Goal: Task Accomplishment & Management: Use online tool/utility

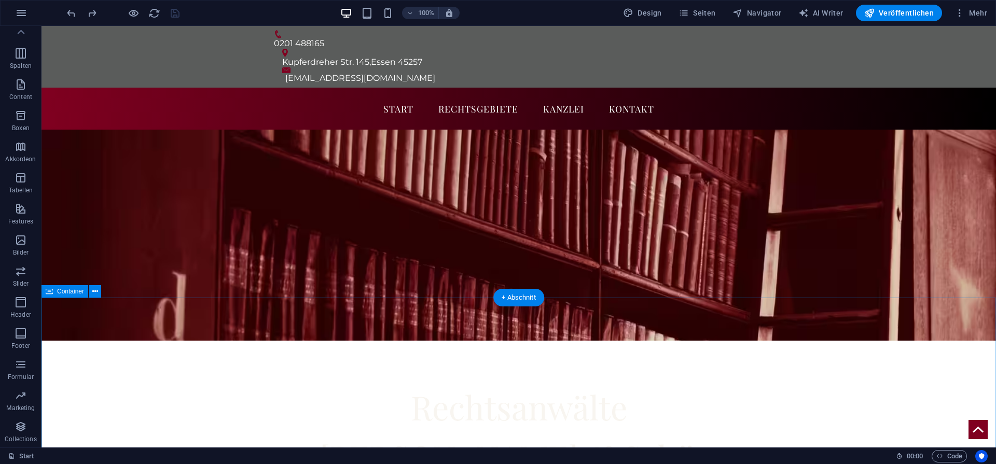
scroll to position [725, 0]
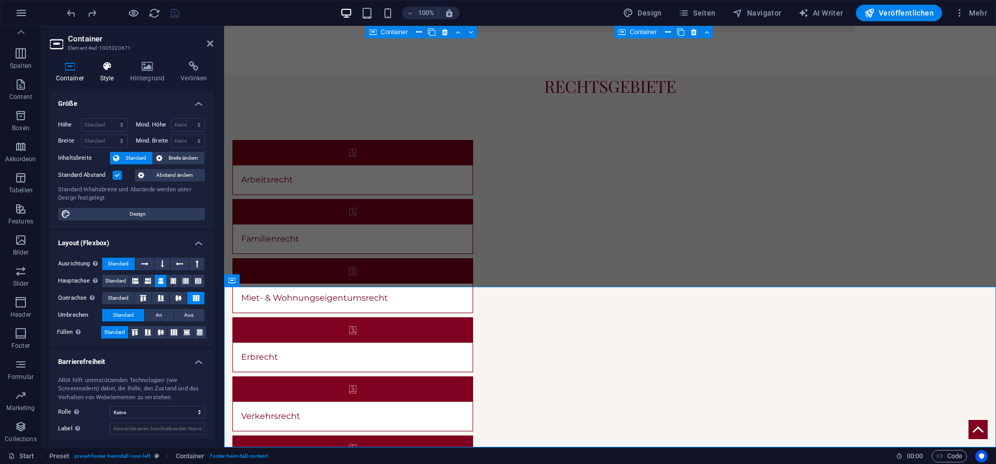
click at [114, 77] on h4 "Style" at bounding box center [109, 72] width 30 height 22
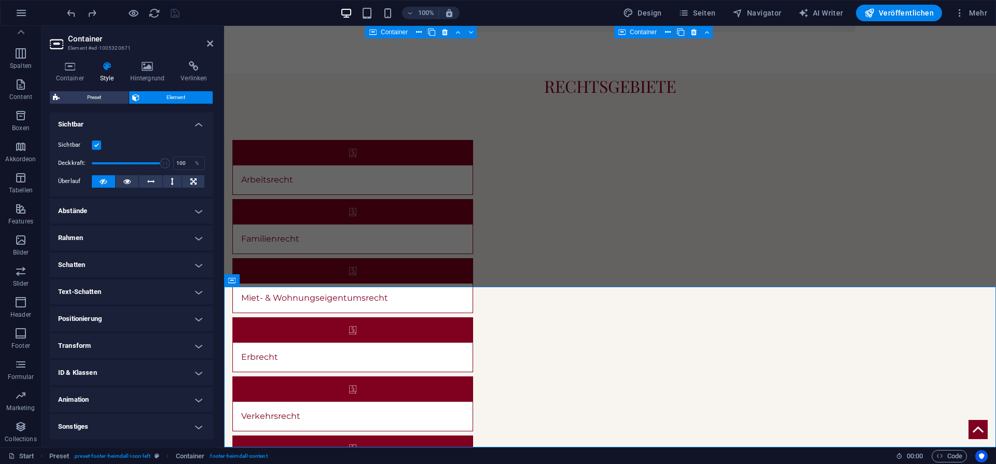
scroll to position [0, 0]
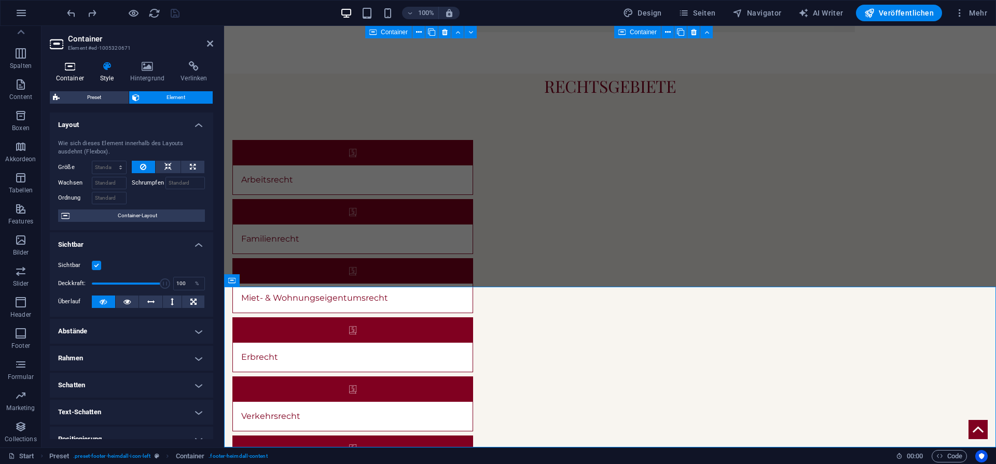
click at [80, 63] on icon at bounding box center [70, 66] width 40 height 10
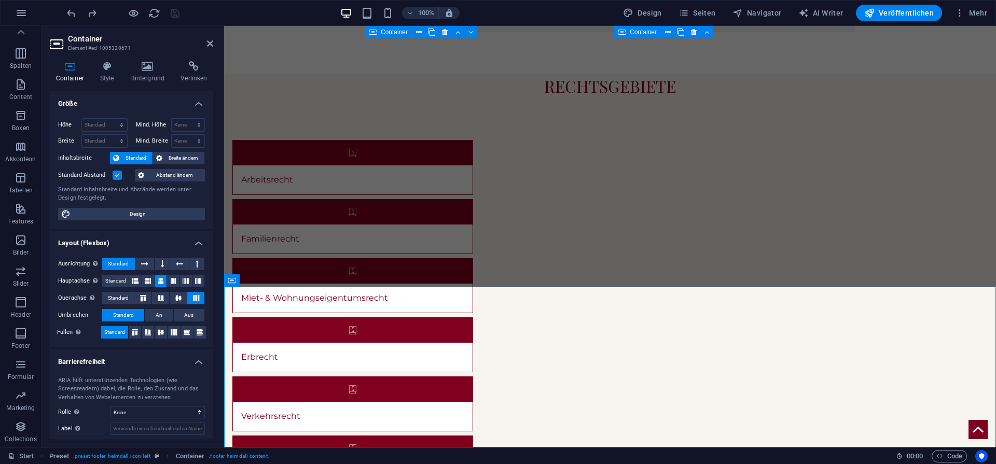
click at [170, 238] on h4 "Layout (Flexbox)" at bounding box center [131, 240] width 163 height 19
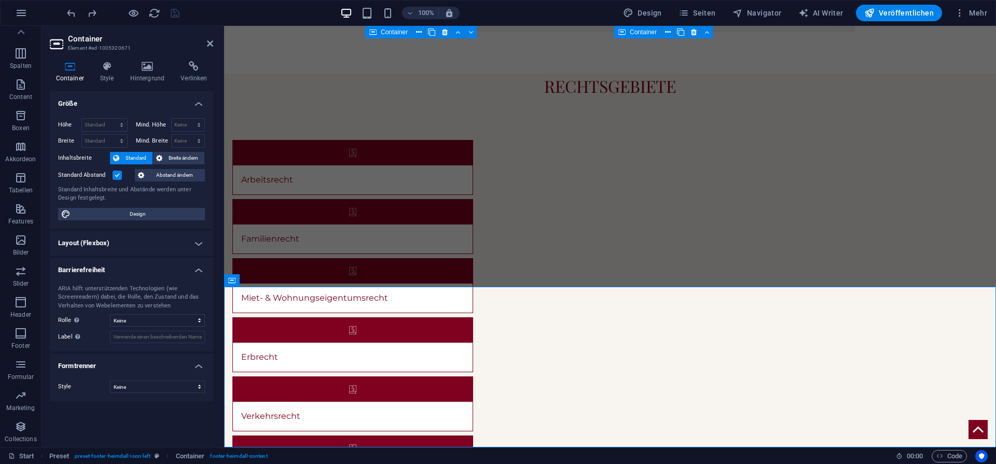
click at [165, 273] on h4 "Barrierefreiheit" at bounding box center [131, 267] width 163 height 19
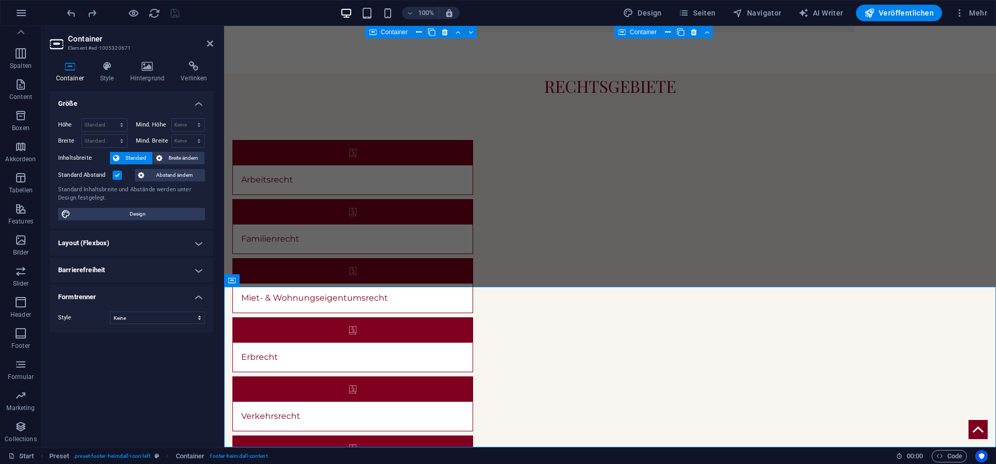
click at [197, 104] on h4 "Größe" at bounding box center [131, 100] width 163 height 19
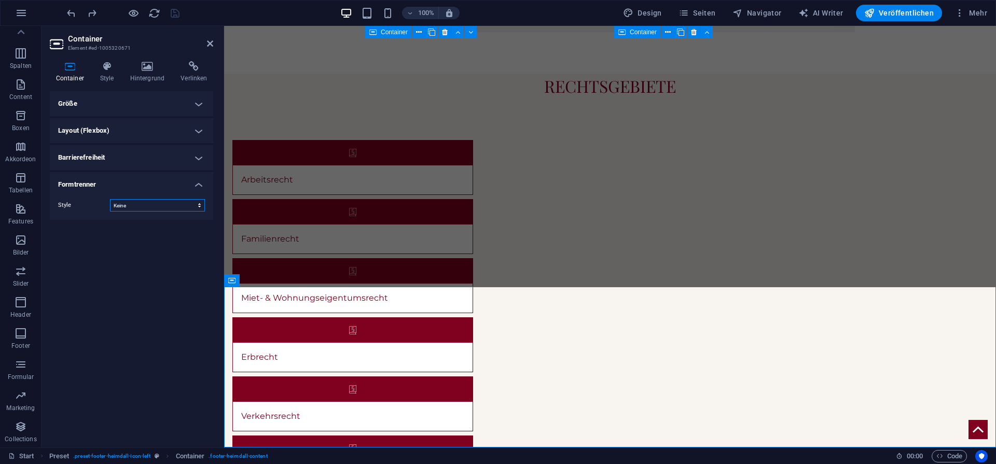
click at [170, 210] on select "Keine Dreieck Viereck Diagonal Polygon 1 Polygon 2 Zickzack Mehrere Zickzack We…" at bounding box center [157, 205] width 95 height 12
click at [110, 199] on select "Keine Dreieck Viereck Diagonal Polygon 1 Polygon 2 Zickzack Mehrere Zickzack We…" at bounding box center [157, 205] width 95 height 12
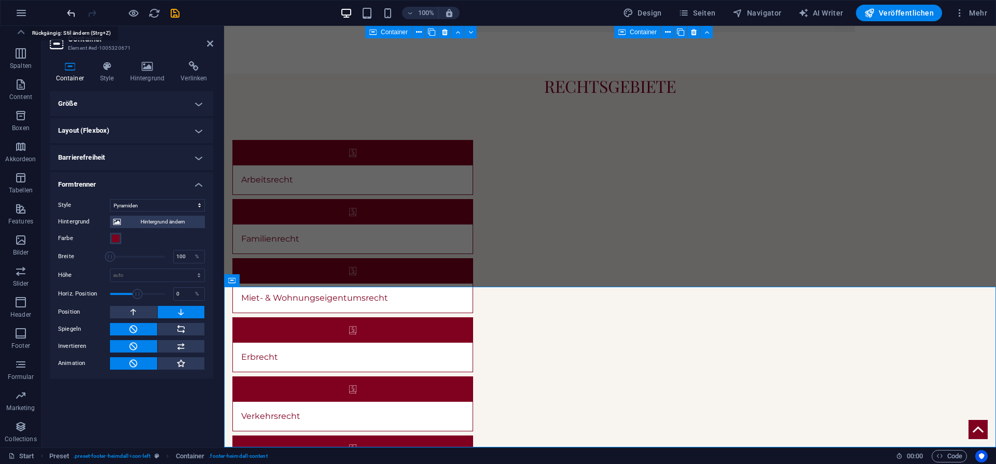
click at [74, 14] on icon "undo" at bounding box center [71, 13] width 12 height 12
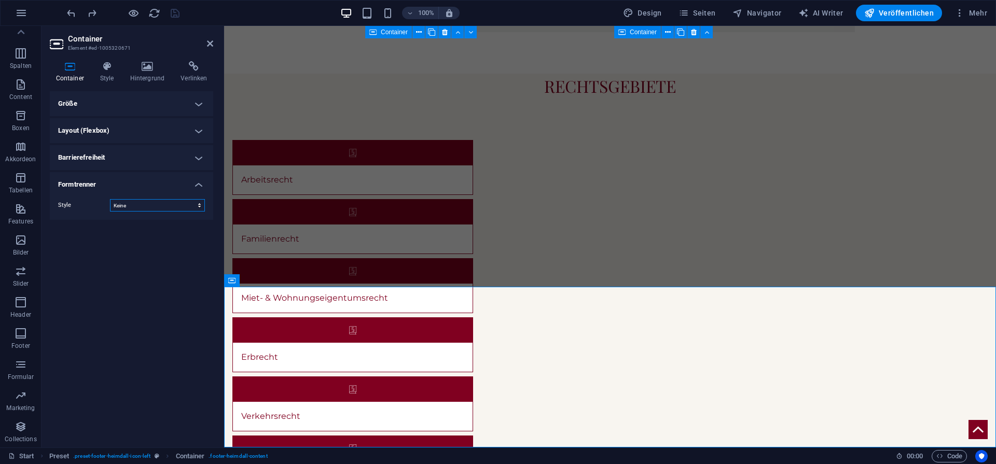
click at [186, 205] on select "Keine Dreieck Viereck Diagonal Polygon 1 Polygon 2 Zickzack Mehrere Zickzack We…" at bounding box center [157, 205] width 95 height 12
click at [110, 199] on select "Keine Dreieck Viereck Diagonal Polygon 1 Polygon 2 Zickzack Mehrere Zickzack We…" at bounding box center [157, 205] width 95 height 12
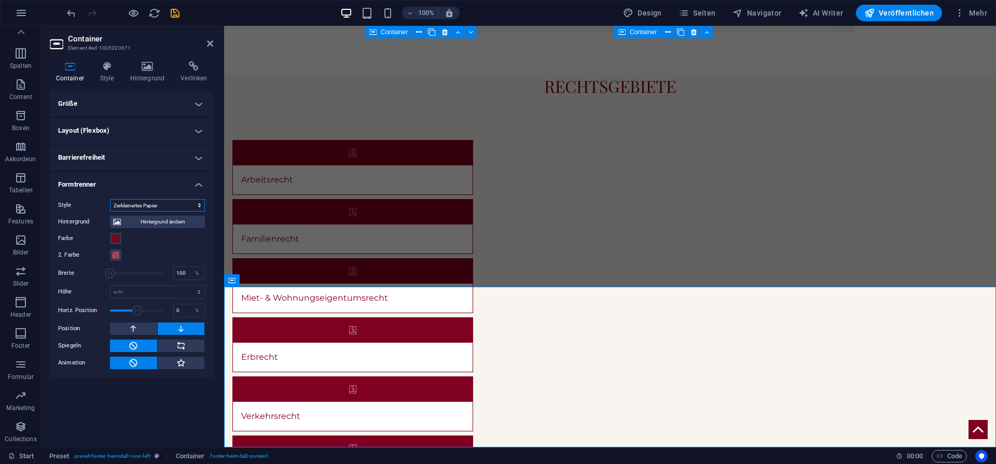
click at [143, 205] on select "Keine Dreieck Viereck Diagonal Polygon 1 Polygon 2 Zickzack Mehrere Zickzack We…" at bounding box center [157, 205] width 95 height 12
click at [110, 199] on select "Keine Dreieck Viereck Diagonal Polygon 1 Polygon 2 Zickzack Mehrere Zickzack We…" at bounding box center [157, 205] width 95 height 12
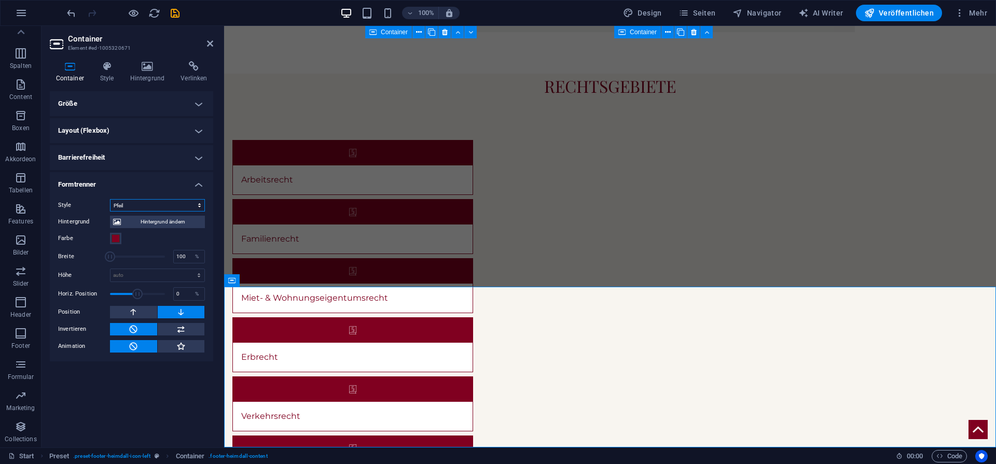
click at [143, 203] on select "Keine Dreieck Viereck Diagonal Polygon 1 Polygon 2 Zickzack Mehrere Zickzack We…" at bounding box center [157, 205] width 95 height 12
click at [110, 199] on select "Keine Dreieck Viereck Diagonal Polygon 1 Polygon 2 Zickzack Mehrere Zickzack We…" at bounding box center [157, 205] width 95 height 12
click at [155, 200] on select "Keine Dreieck Viereck Diagonal Polygon 1 Polygon 2 Zickzack Mehrere Zickzack We…" at bounding box center [157, 205] width 95 height 12
select select "fan"
click at [110, 199] on select "Keine Dreieck Viereck Diagonal Polygon 1 Polygon 2 Zickzack Mehrere Zickzack We…" at bounding box center [157, 205] width 95 height 12
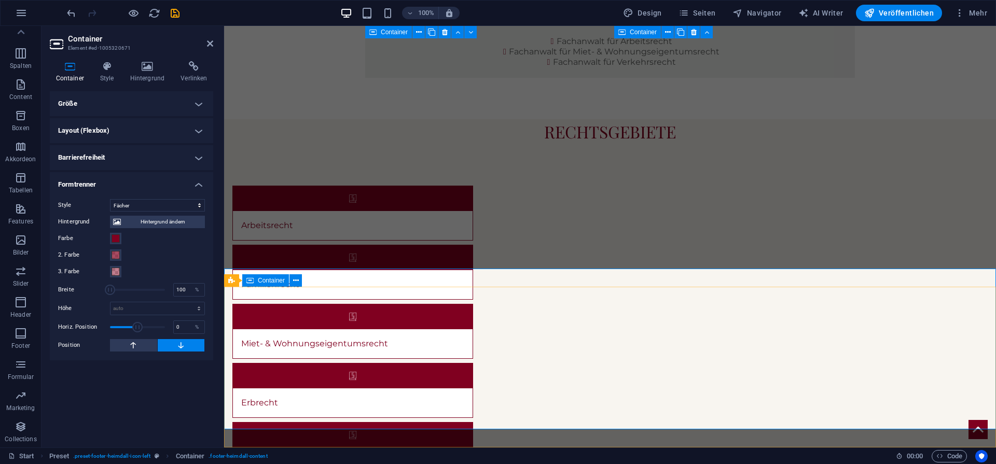
scroll to position [725, 0]
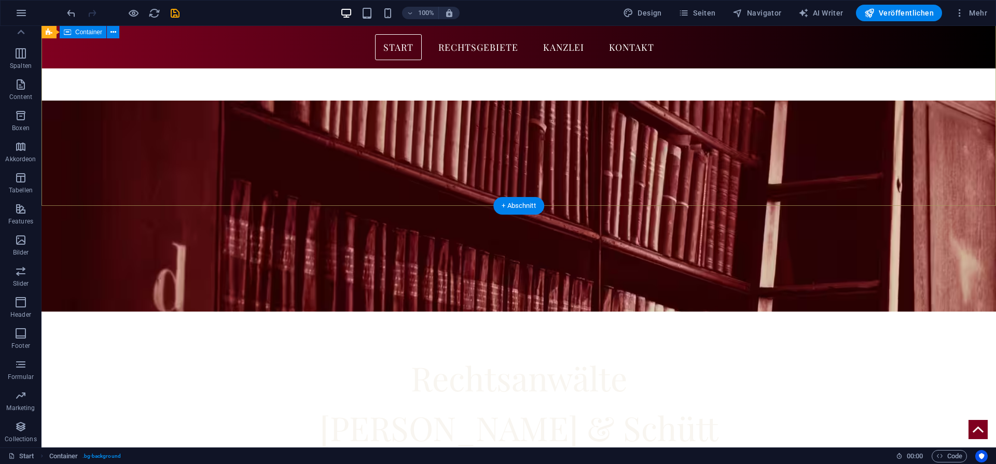
scroll to position [0, 0]
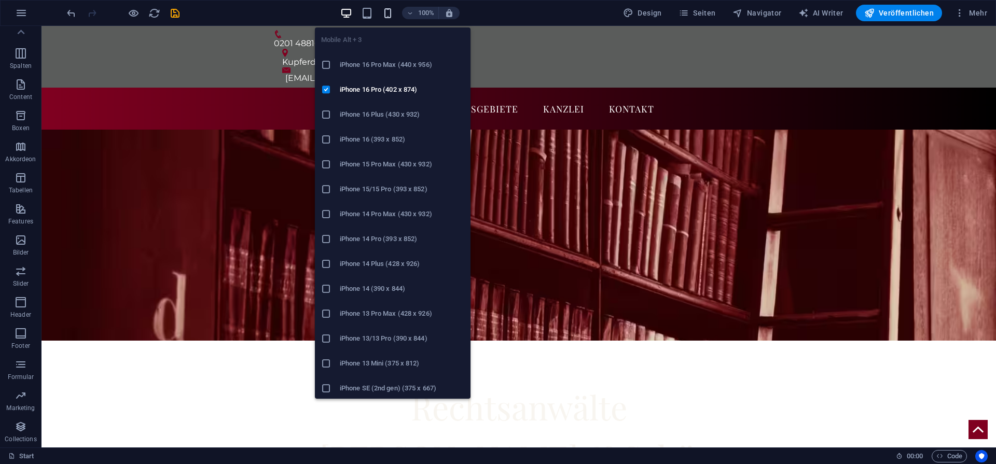
click at [391, 8] on icon "button" at bounding box center [388, 13] width 12 height 12
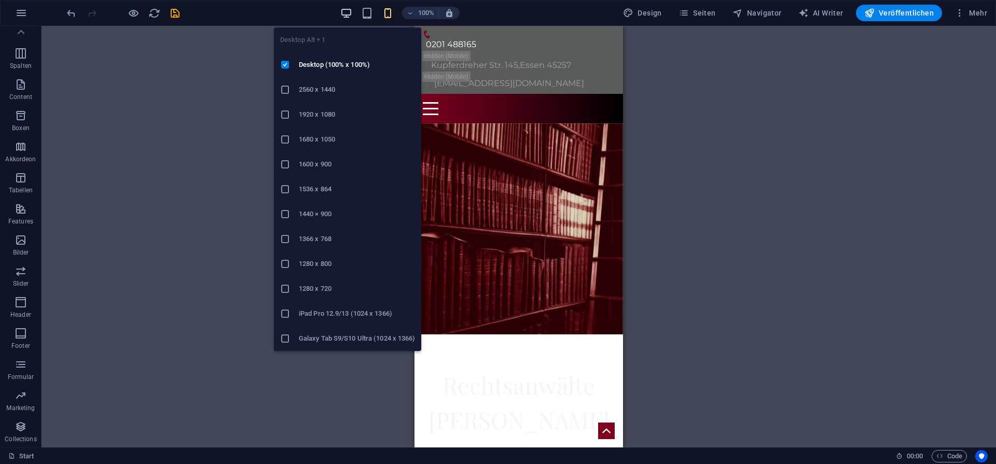
click at [344, 16] on icon "button" at bounding box center [346, 13] width 12 height 12
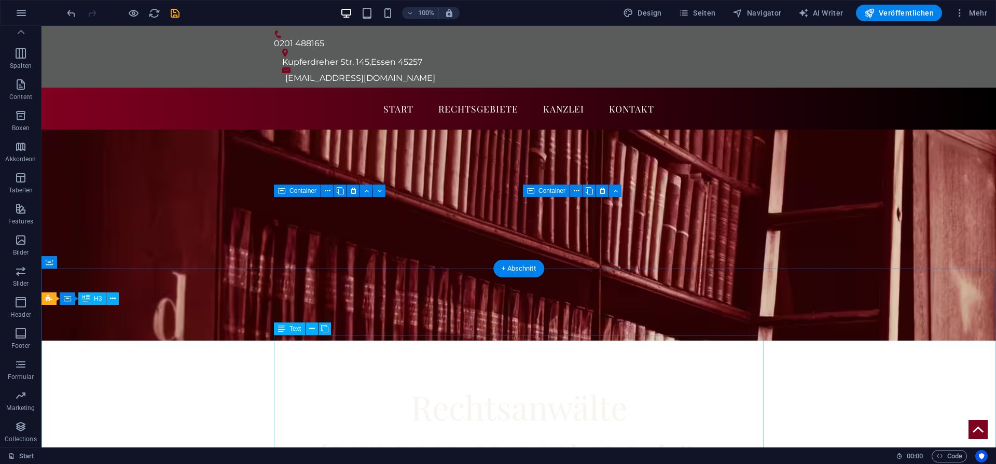
scroll to position [725, 0]
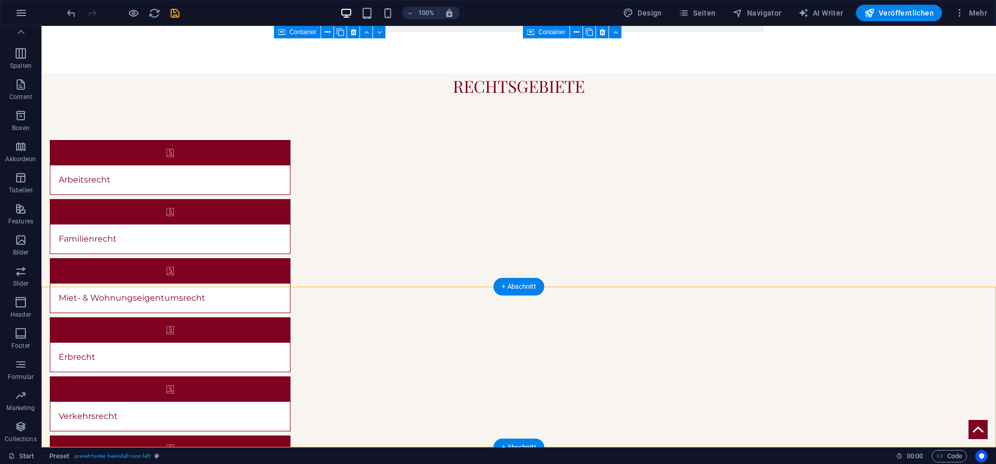
drag, startPoint x: 670, startPoint y: 337, endPoint x: 807, endPoint y: 338, distance: 137.5
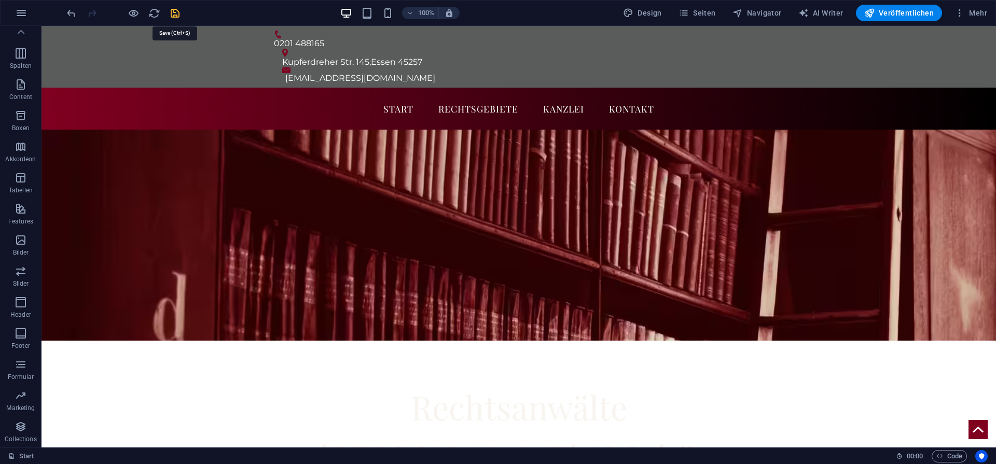
click at [177, 14] on icon "save" at bounding box center [175, 13] width 12 height 12
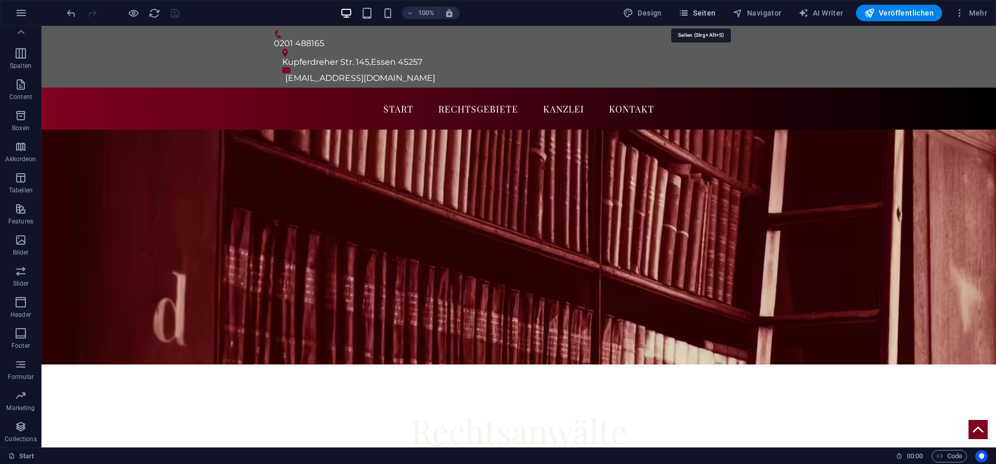
click at [713, 8] on span "Seiten" at bounding box center [696, 13] width 37 height 10
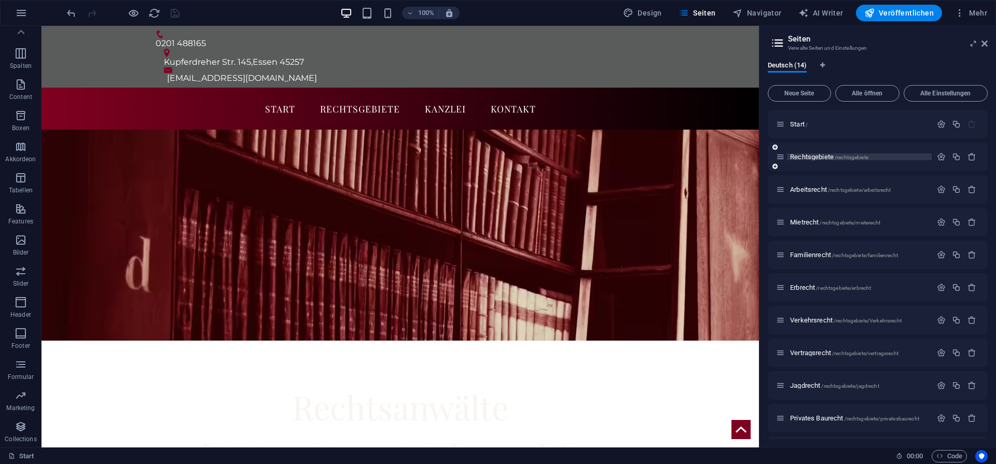
click at [800, 153] on span "Rechtsgebiete /rechtsgebiete" at bounding box center [829, 157] width 78 height 8
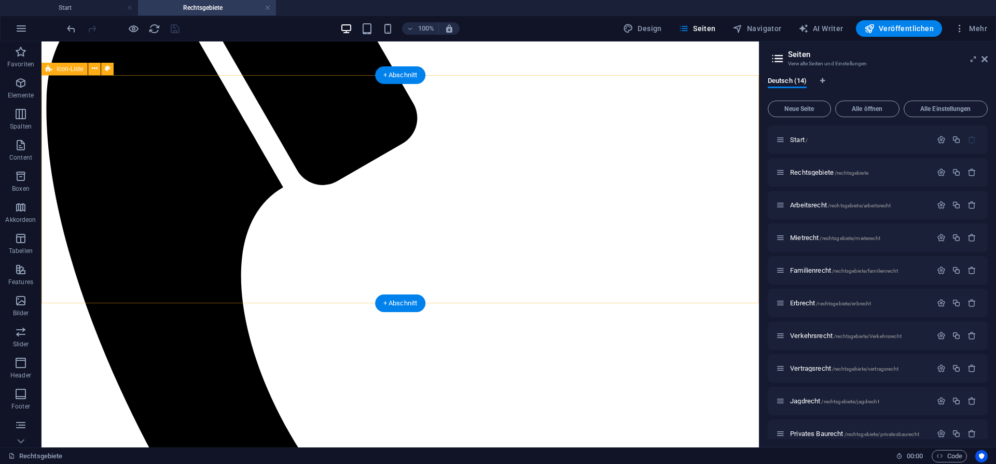
scroll to position [175, 0]
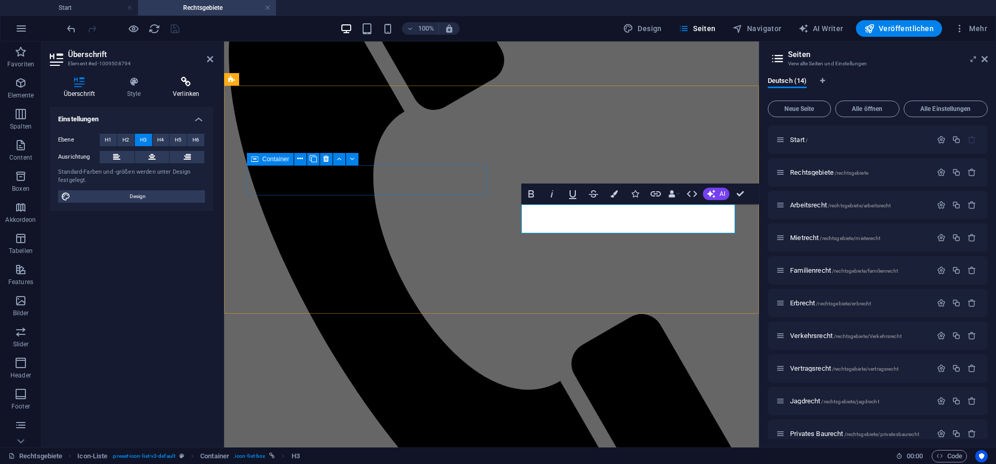
click at [189, 90] on h4 "Verlinken" at bounding box center [186, 88] width 54 height 22
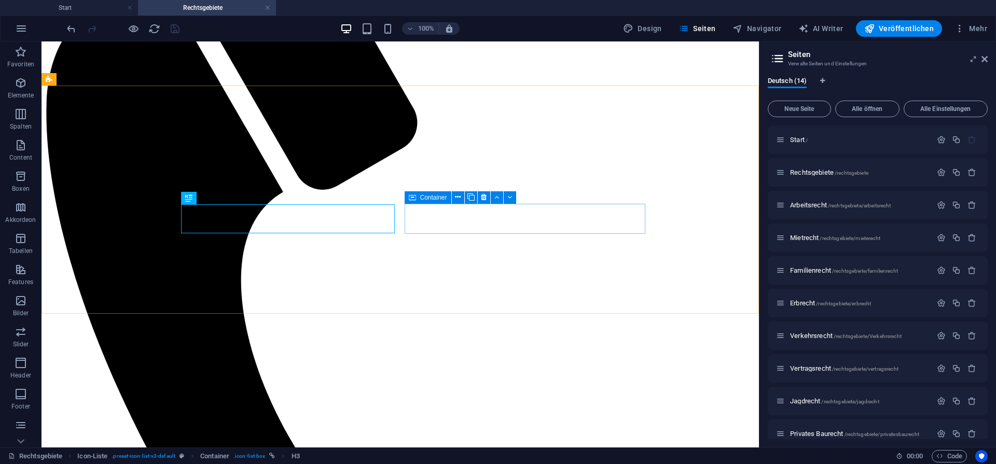
click at [414, 200] on icon at bounding box center [412, 197] width 7 height 12
select select "6"
select select
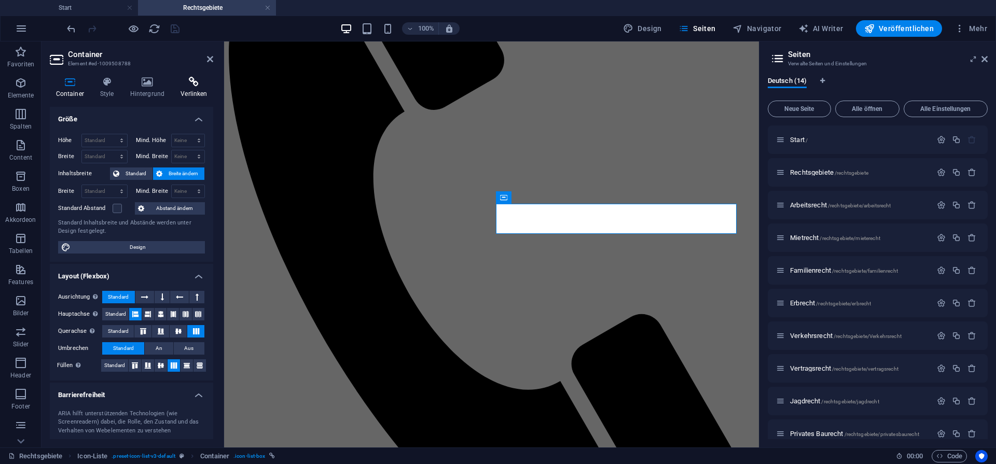
click at [195, 90] on h4 "Verlinken" at bounding box center [194, 88] width 38 height 22
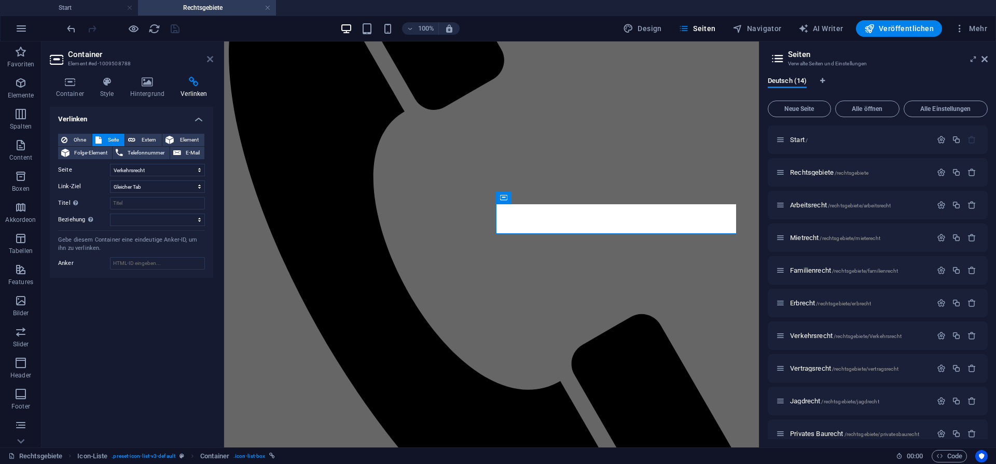
click at [210, 62] on icon at bounding box center [210, 59] width 6 height 8
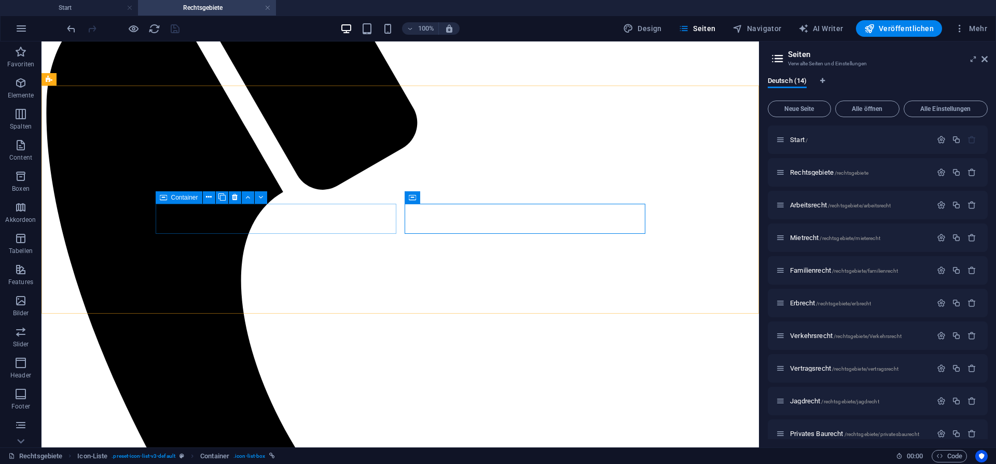
click at [175, 199] on span "Container" at bounding box center [184, 198] width 27 height 6
select select "6"
select select
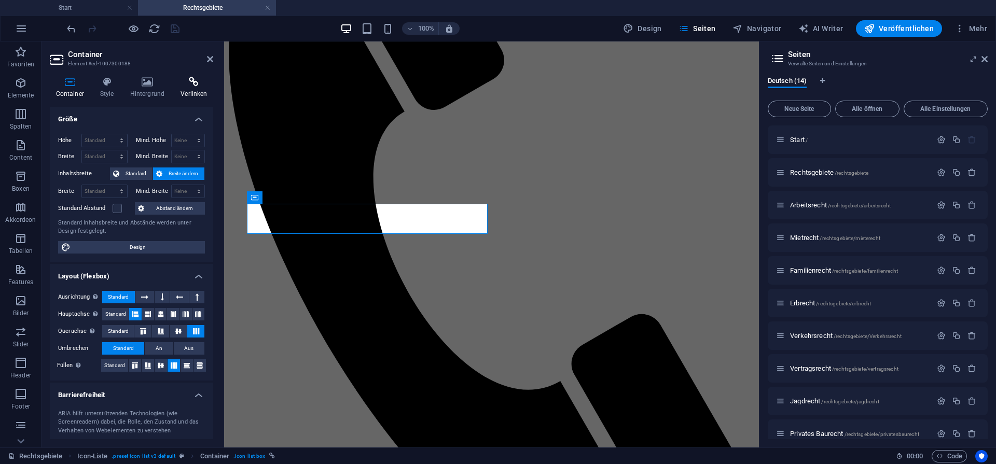
click at [189, 88] on h4 "Verlinken" at bounding box center [194, 88] width 38 height 22
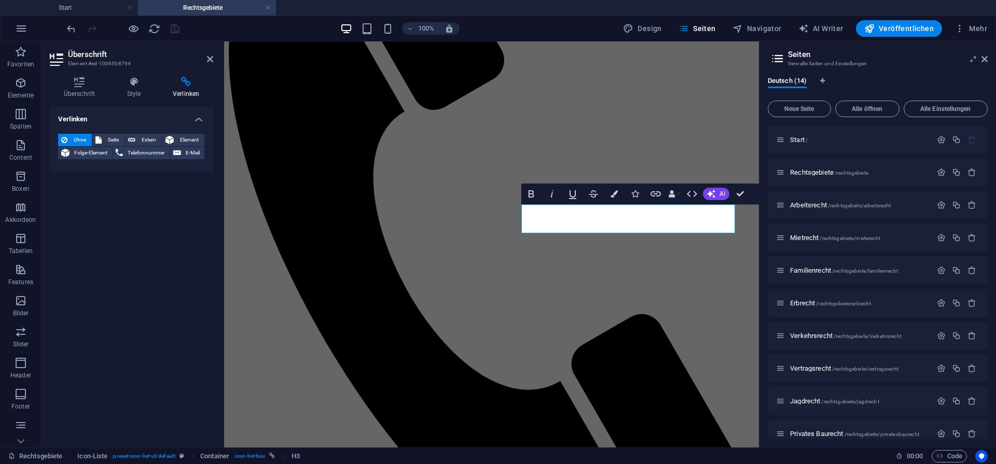
click at [185, 91] on h4 "Verlinken" at bounding box center [186, 88] width 54 height 22
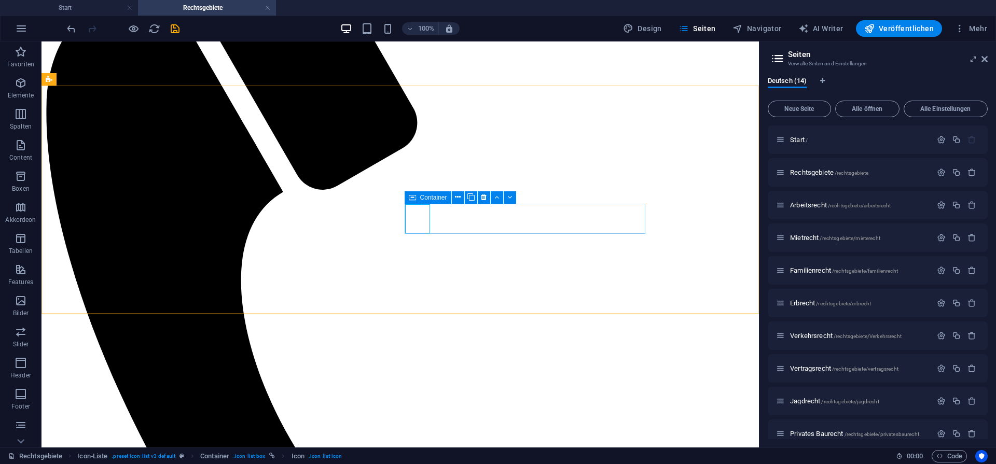
click at [418, 197] on div "Container" at bounding box center [428, 197] width 47 height 12
select select "6"
select select
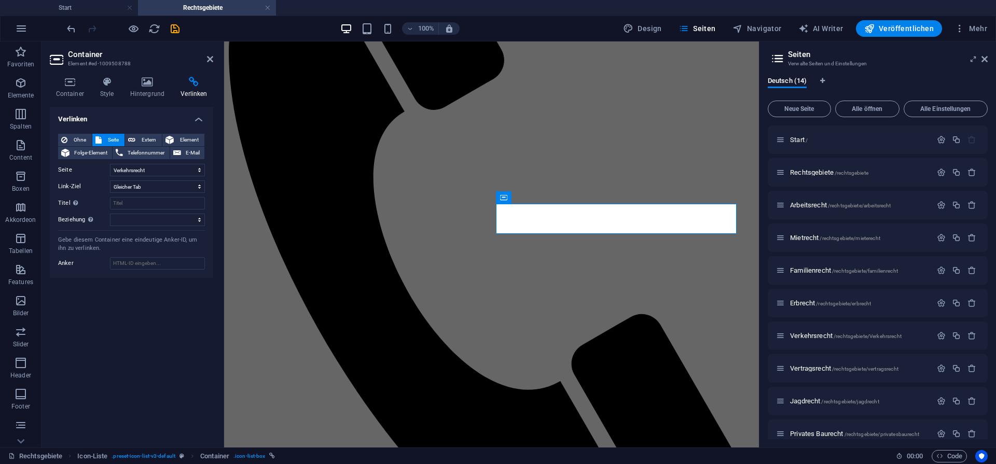
click at [185, 84] on icon at bounding box center [194, 82] width 38 height 10
click at [174, 168] on select "Start Rechtsgebiete Arbeitsrecht Mietrecht Familienrecht Erbrecht Verkehrsrecht…" at bounding box center [157, 170] width 95 height 12
select select "7"
click at [110, 164] on select "Start Rechtsgebiete Arbeitsrecht Mietrecht Familienrecht Erbrecht Verkehrsrecht…" at bounding box center [157, 170] width 95 height 12
click at [177, 26] on icon "save" at bounding box center [175, 29] width 12 height 12
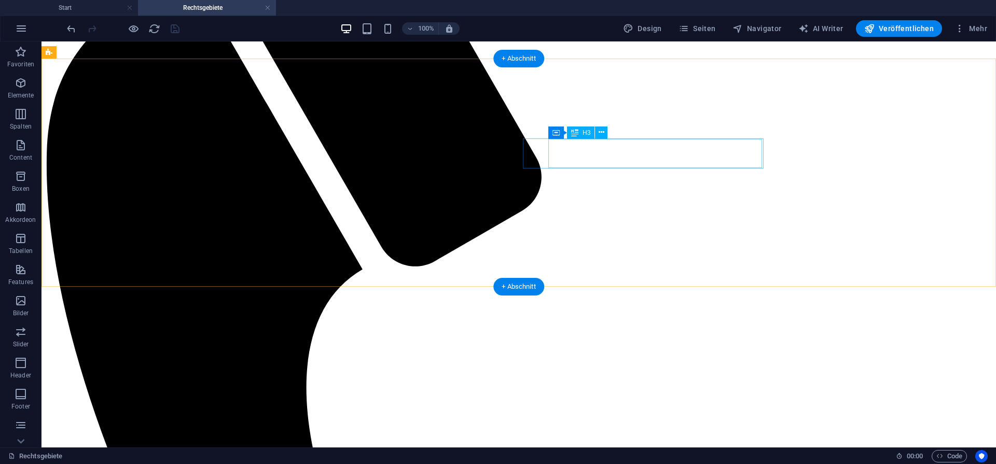
scroll to position [194, 0]
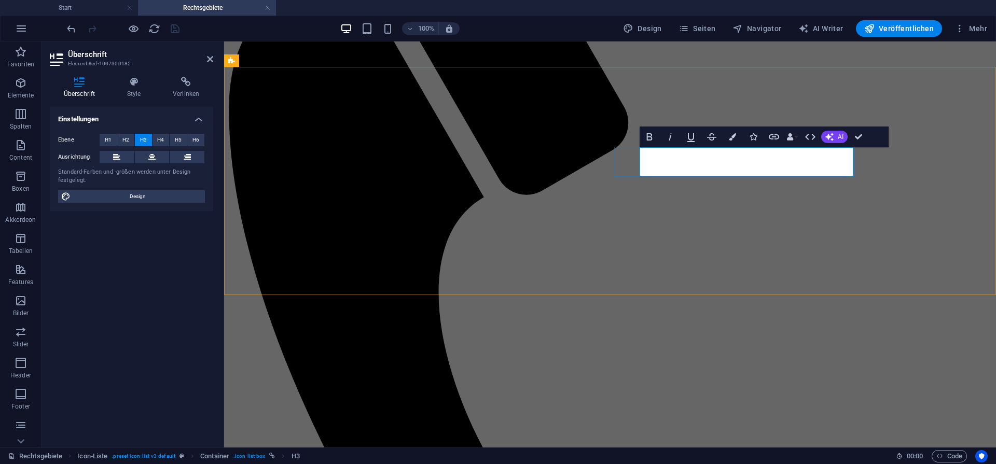
click at [183, 93] on h4 "Verlinken" at bounding box center [186, 88] width 54 height 22
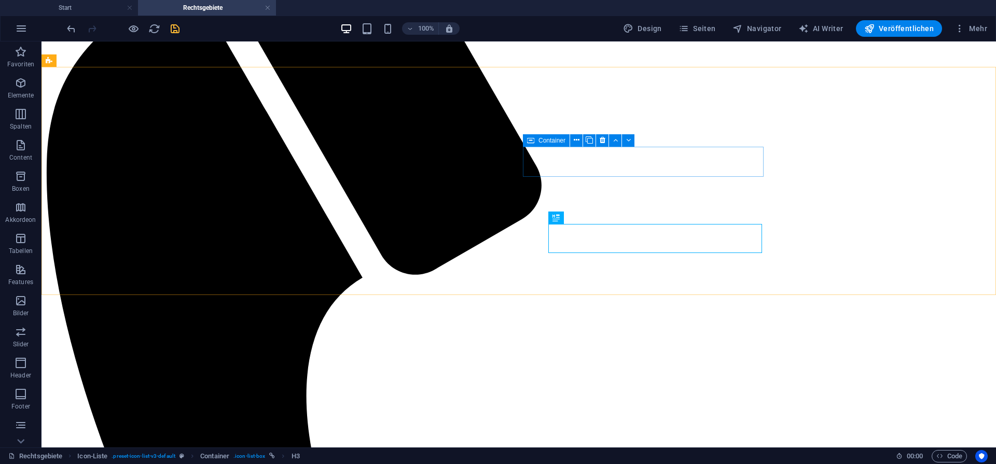
click at [543, 140] on span "Container" at bounding box center [551, 140] width 27 height 6
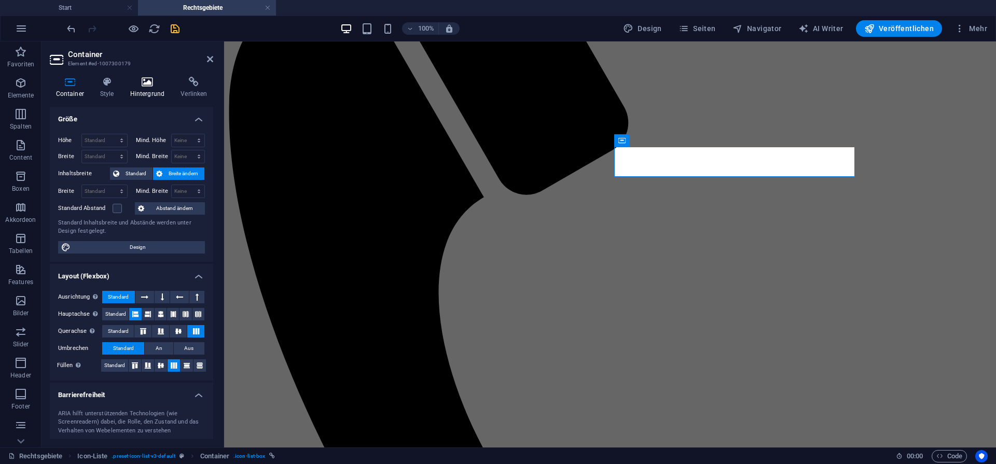
click at [174, 79] on h4 "Hintergrund" at bounding box center [149, 88] width 51 height 22
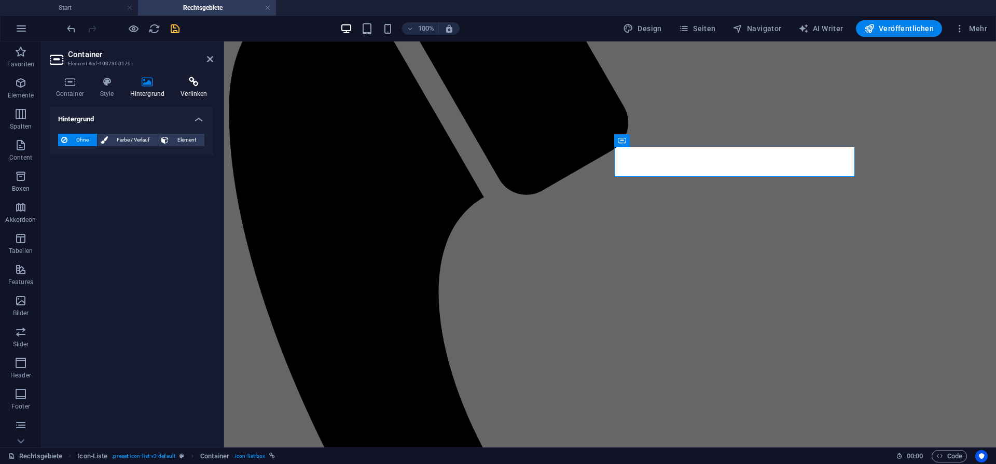
click at [196, 87] on icon at bounding box center [194, 82] width 38 height 10
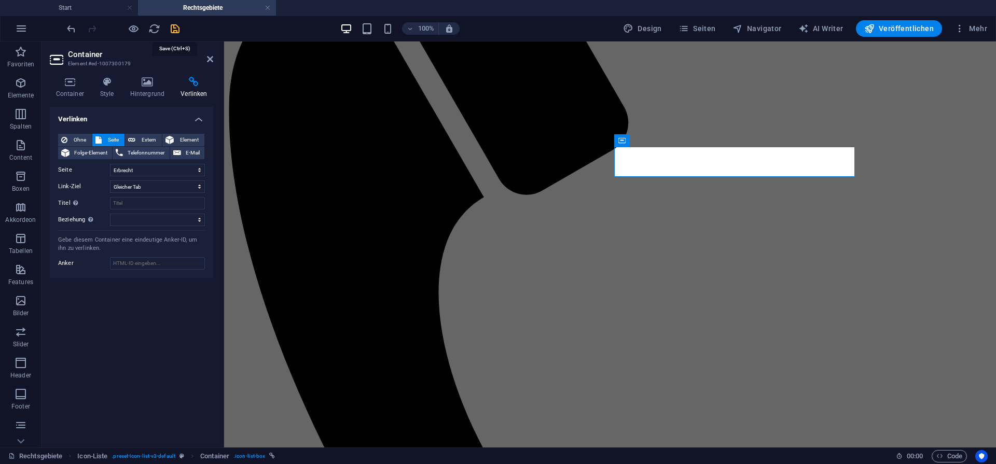
click at [176, 23] on icon "save" at bounding box center [175, 29] width 12 height 12
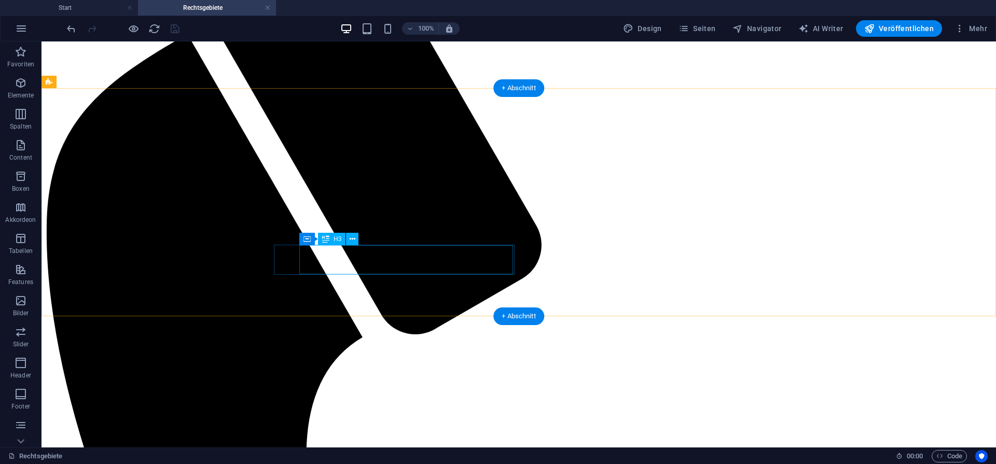
scroll to position [0, 0]
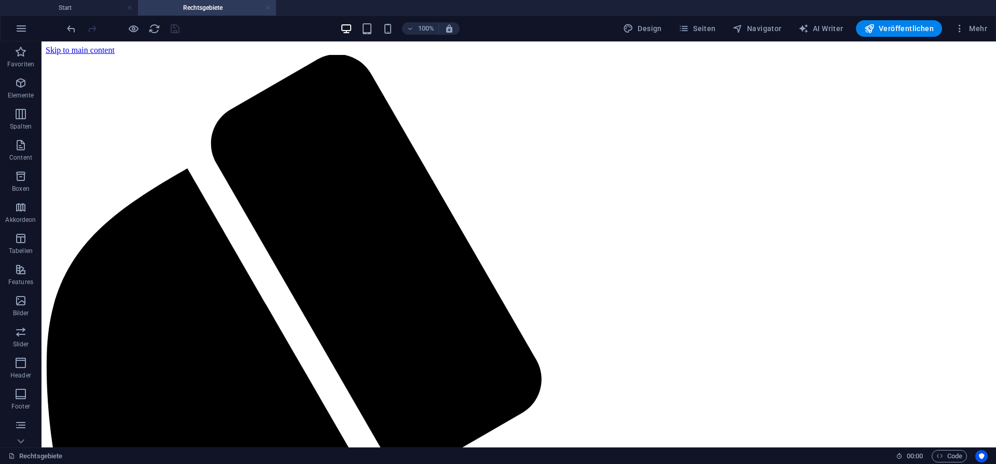
click at [268, 9] on link at bounding box center [268, 8] width 6 height 10
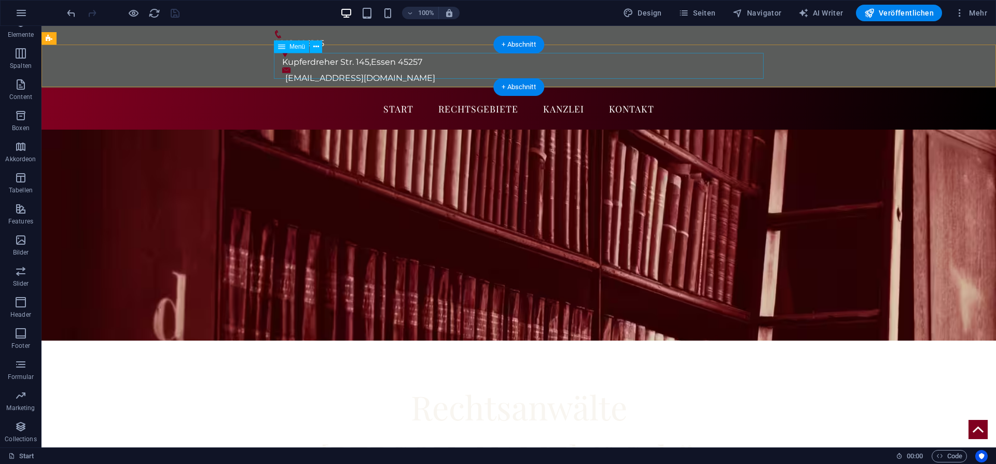
click at [476, 96] on nav "Start Rechtsgebiete Kanzlei Kontakt" at bounding box center [519, 109] width 490 height 26
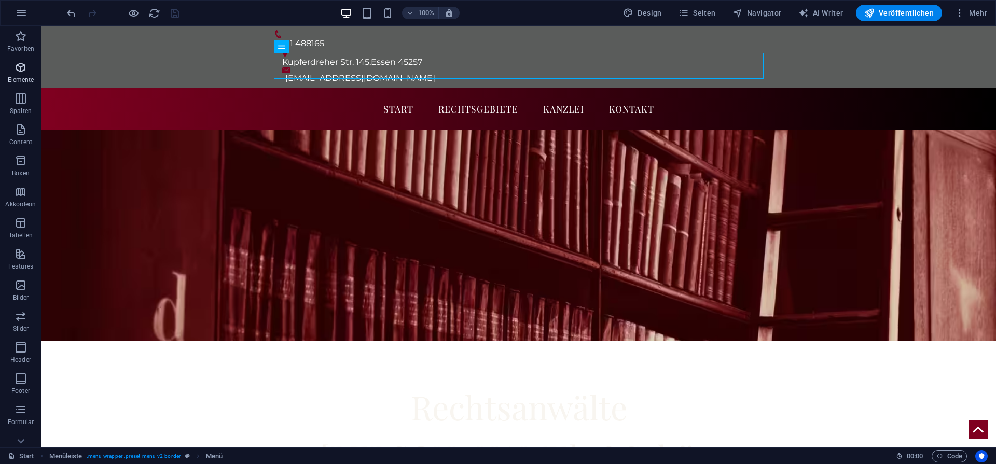
click at [10, 67] on span "Elemente" at bounding box center [20, 73] width 41 height 25
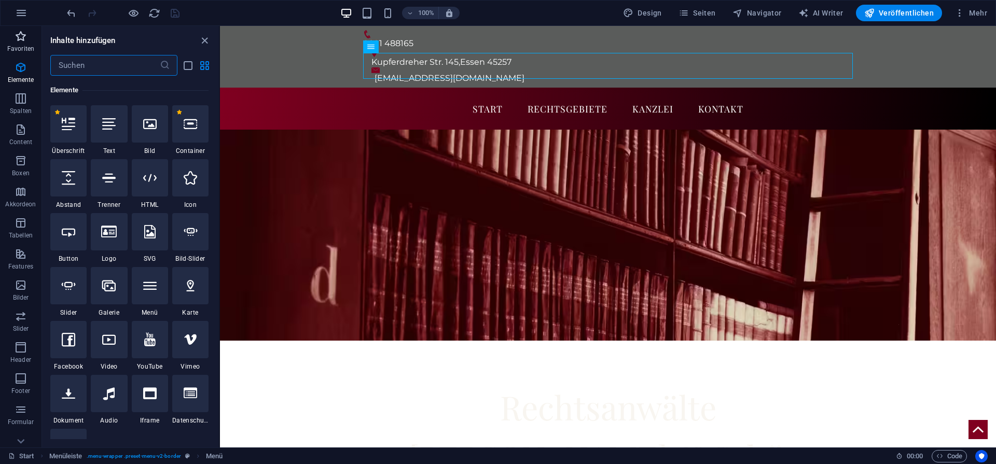
click at [11, 49] on p "Favoriten" at bounding box center [20, 49] width 27 height 8
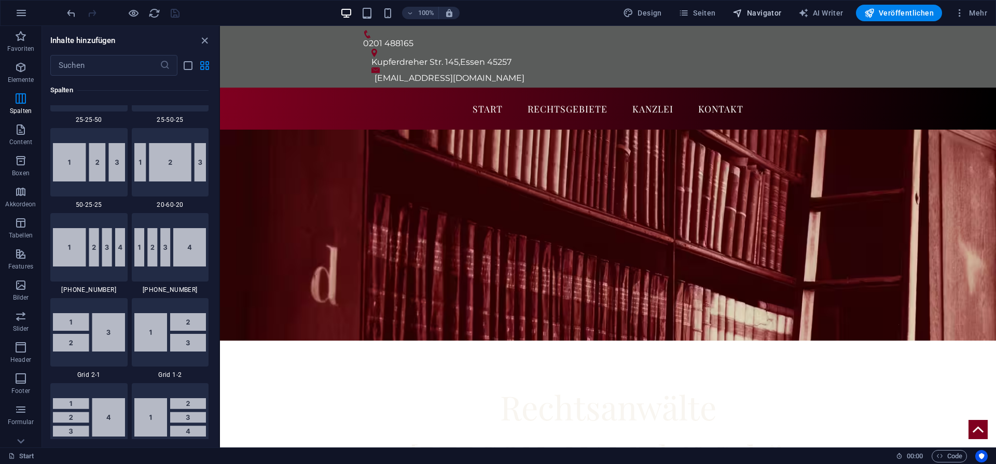
click at [761, 11] on span "Navigator" at bounding box center [756, 13] width 49 height 10
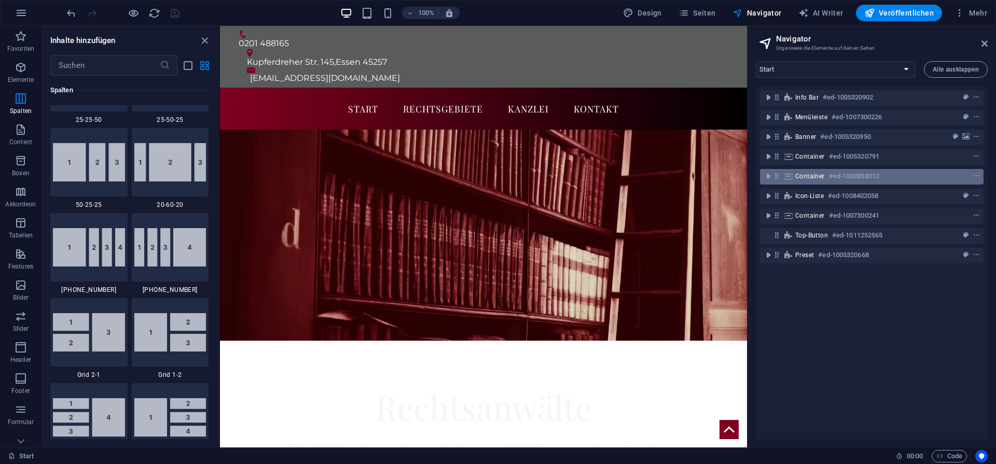
click at [833, 174] on h6 "#ed-1008858012" at bounding box center [854, 176] width 50 height 12
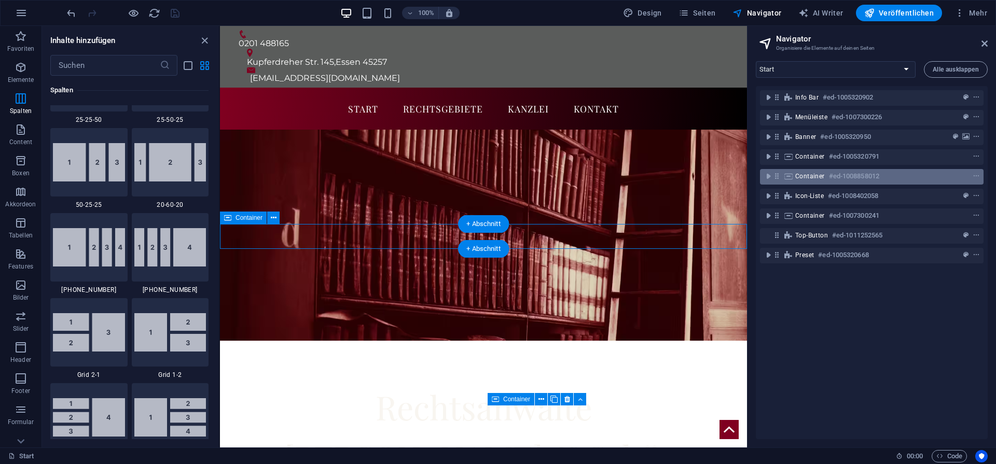
scroll to position [250, 0]
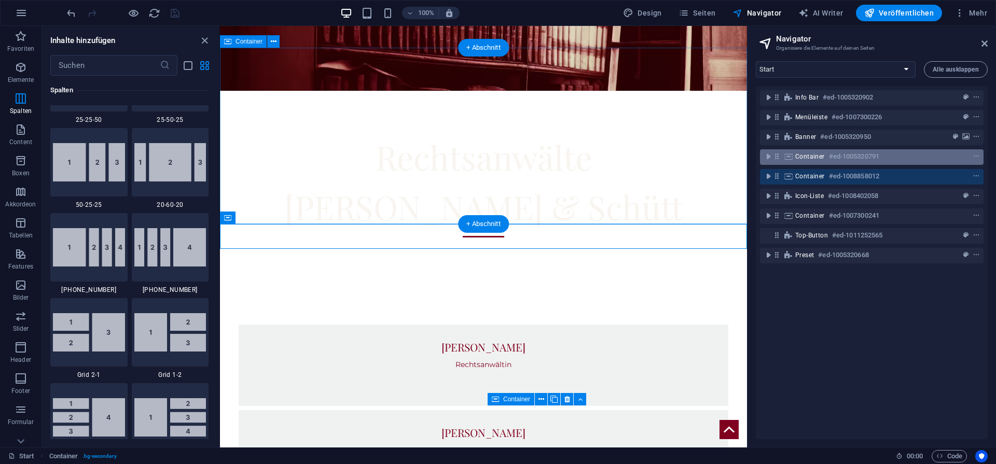
click at [844, 161] on h6 "#ed-1005320791" at bounding box center [854, 156] width 50 height 12
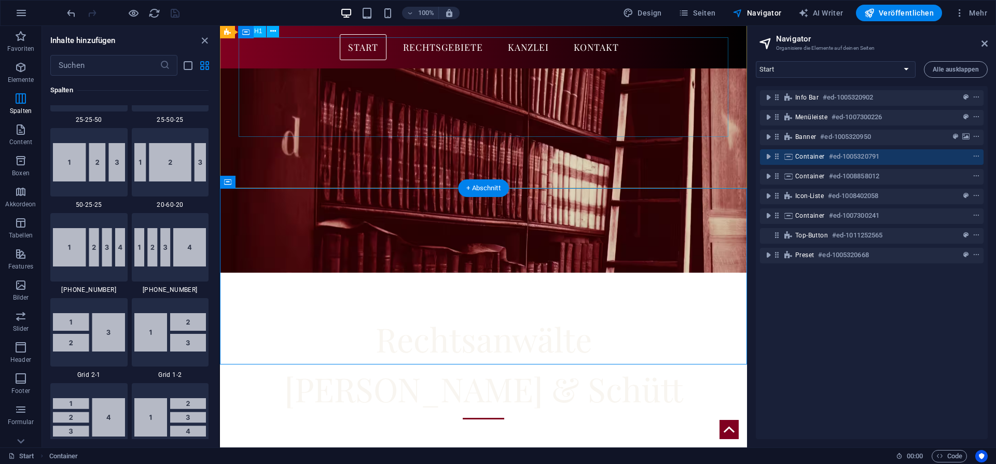
scroll to position [91, 0]
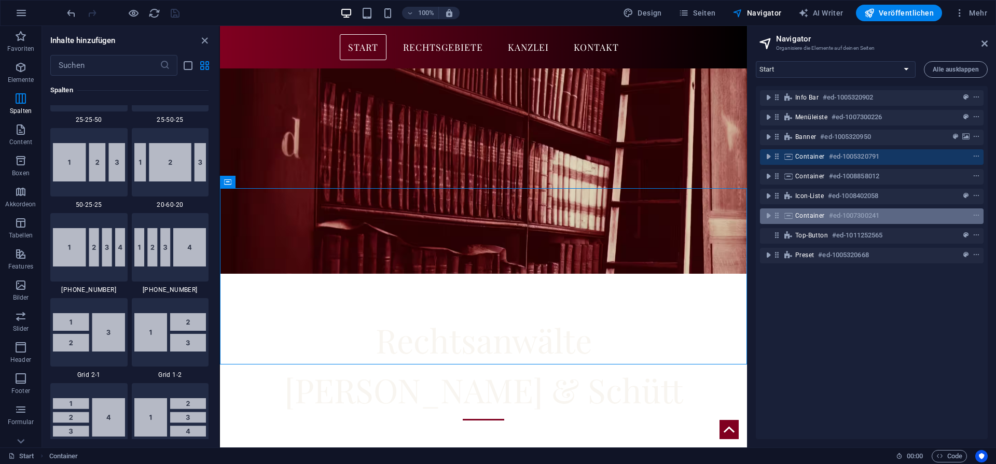
click at [843, 215] on h6 "#ed-1007300241" at bounding box center [854, 216] width 50 height 12
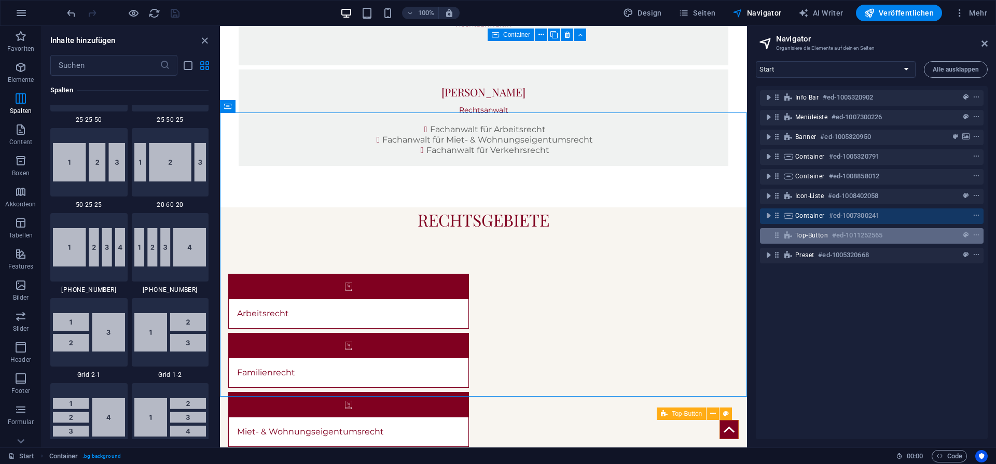
click at [843, 241] on h6 "#ed-1011252565" at bounding box center [857, 235] width 50 height 12
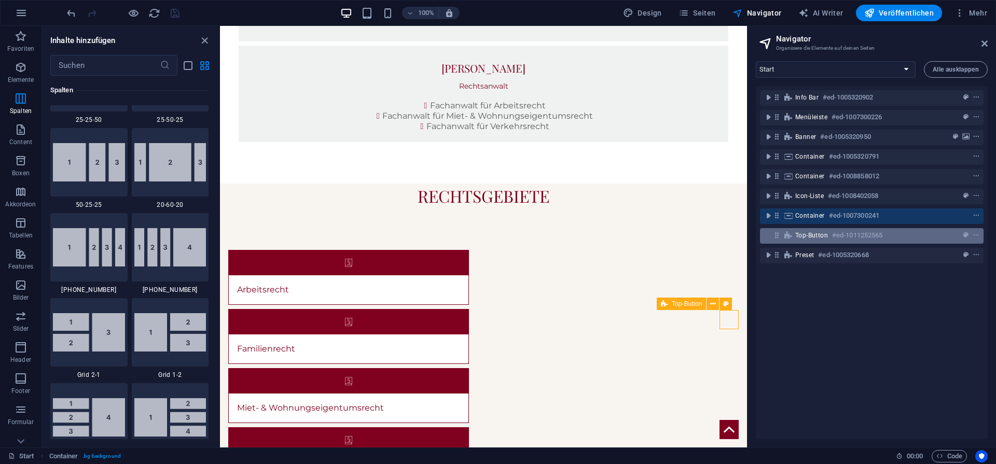
scroll to position [725, 0]
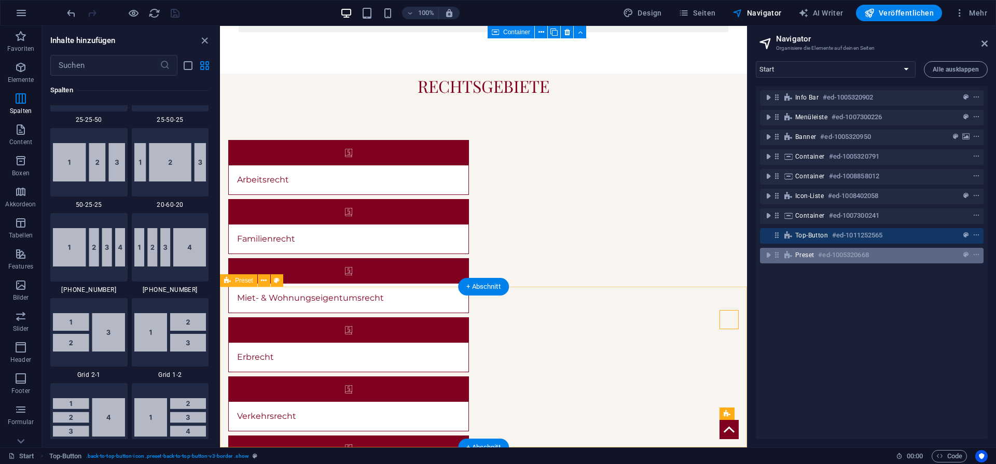
click at [847, 253] on h6 "#ed-1005320668" at bounding box center [843, 255] width 50 height 12
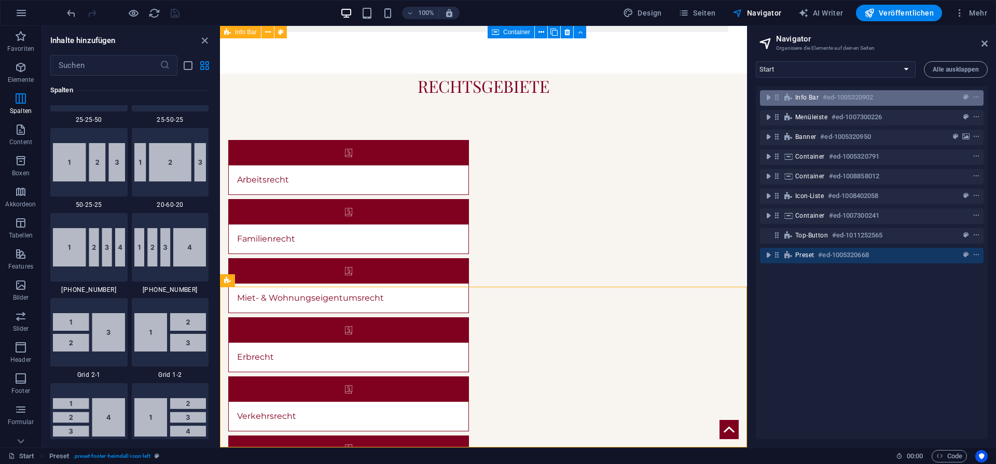
click at [806, 99] on span "Info Bar" at bounding box center [806, 97] width 23 height 8
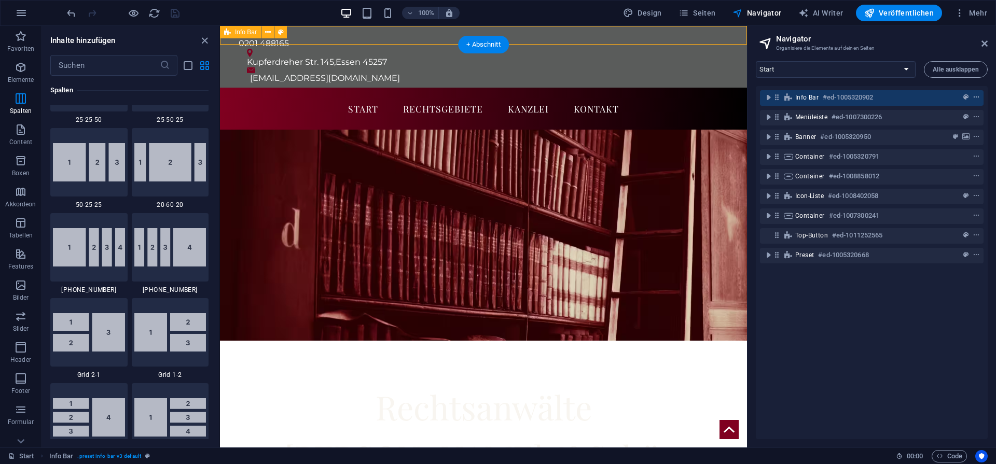
click at [971, 99] on span "context-menu" at bounding box center [976, 97] width 10 height 7
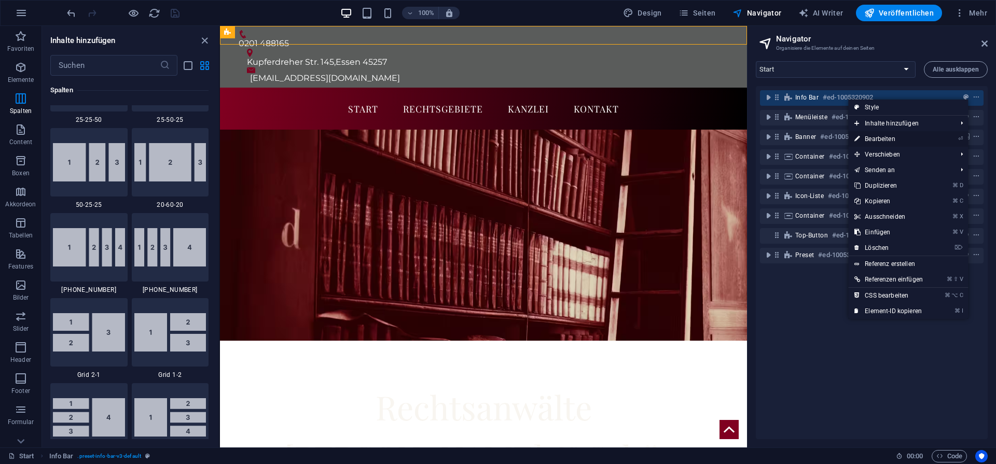
click at [924, 138] on link "⏎ Bearbeiten" at bounding box center [888, 139] width 81 height 16
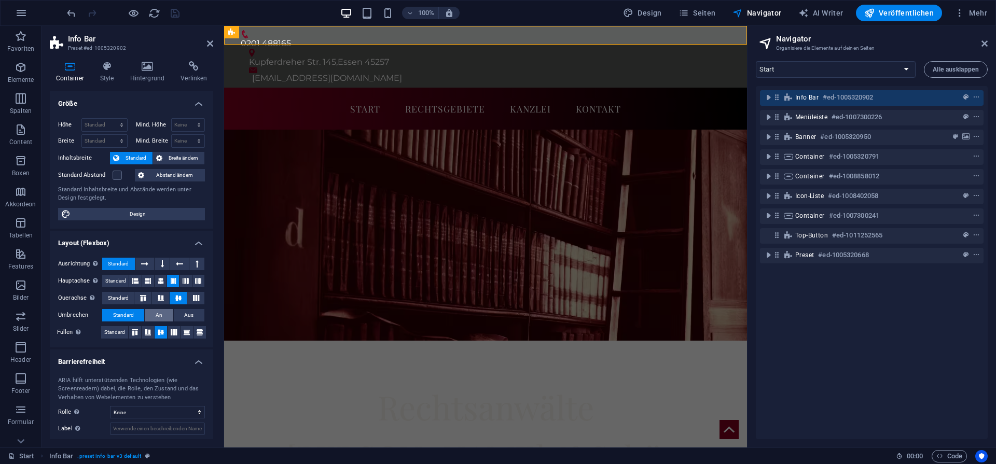
scroll to position [54, 0]
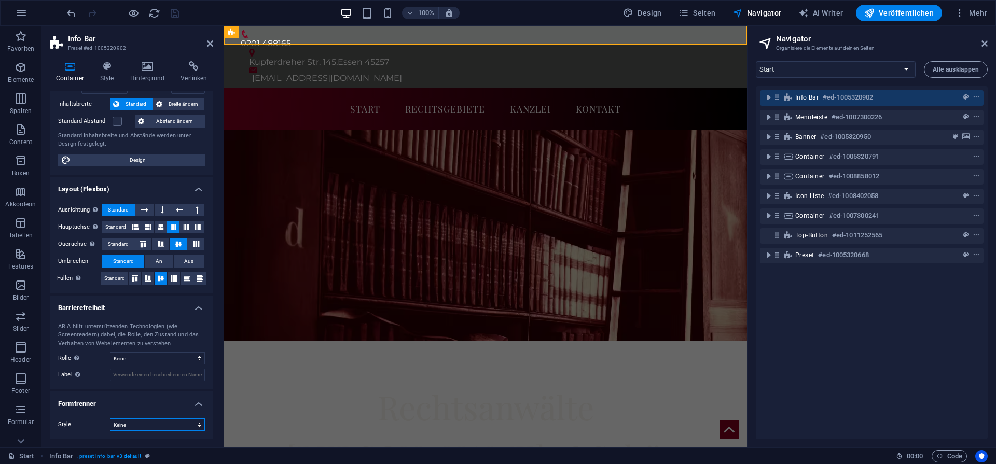
click at [172, 425] on select "Keine Dreieck Viereck Diagonal Polygon 1 Polygon 2 Zickzack Mehrere Zickzack We…" at bounding box center [157, 425] width 95 height 12
click at [110, 419] on select "Keine Dreieck Viereck Diagonal Polygon 1 Polygon 2 Zickzack Mehrere Zickzack We…" at bounding box center [157, 425] width 95 height 12
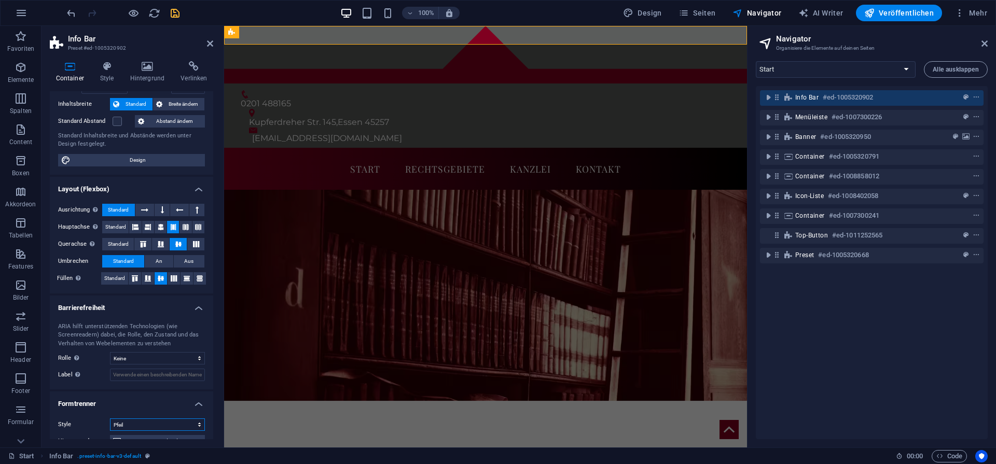
click at [174, 427] on select "Keine Dreieck Viereck Diagonal Polygon 1 Polygon 2 Zickzack Mehrere Zickzack We…" at bounding box center [157, 425] width 95 height 12
click at [110, 419] on select "Keine Dreieck Viereck Diagonal Polygon 1 Polygon 2 Zickzack Mehrere Zickzack We…" at bounding box center [157, 425] width 95 height 12
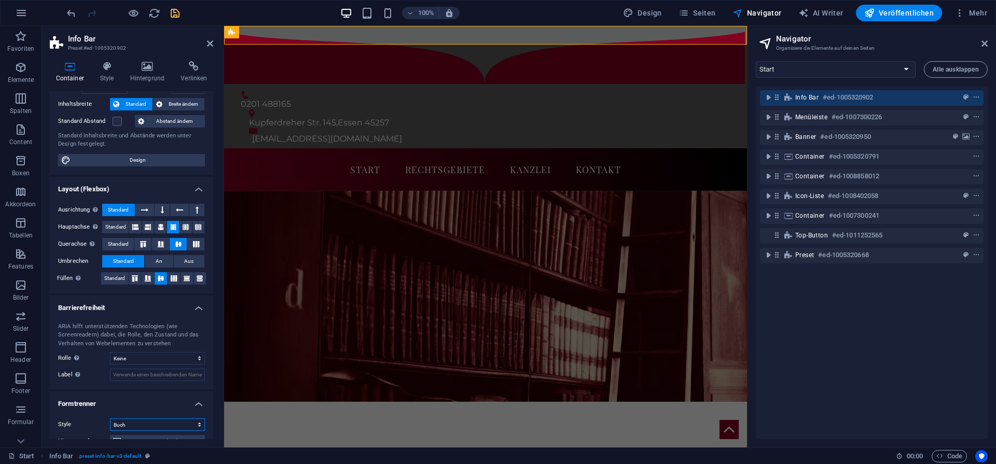
click at [178, 421] on select "Keine Dreieck Viereck Diagonal Polygon 1 Polygon 2 Zickzack Mehrere Zickzack We…" at bounding box center [157, 425] width 95 height 12
click at [110, 419] on select "Keine Dreieck Viereck Diagonal Polygon 1 Polygon 2 Zickzack Mehrere Zickzack We…" at bounding box center [157, 425] width 95 height 12
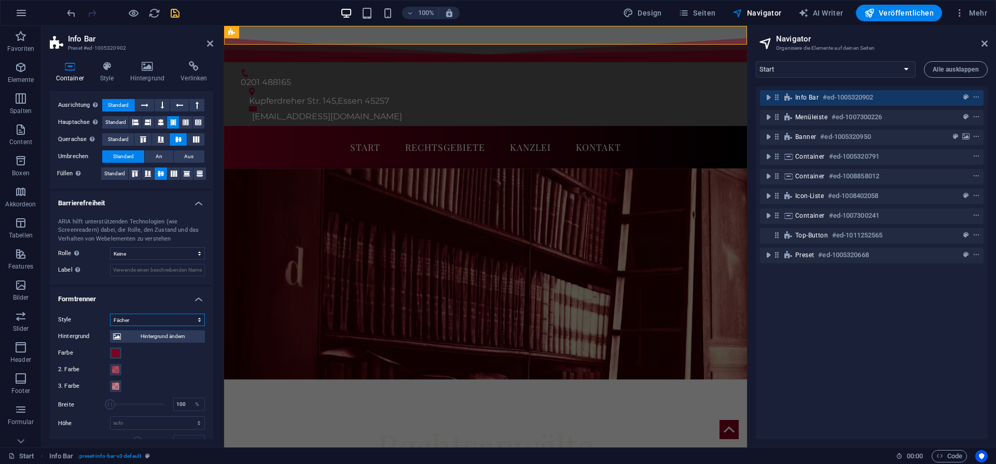
scroll to position [195, 0]
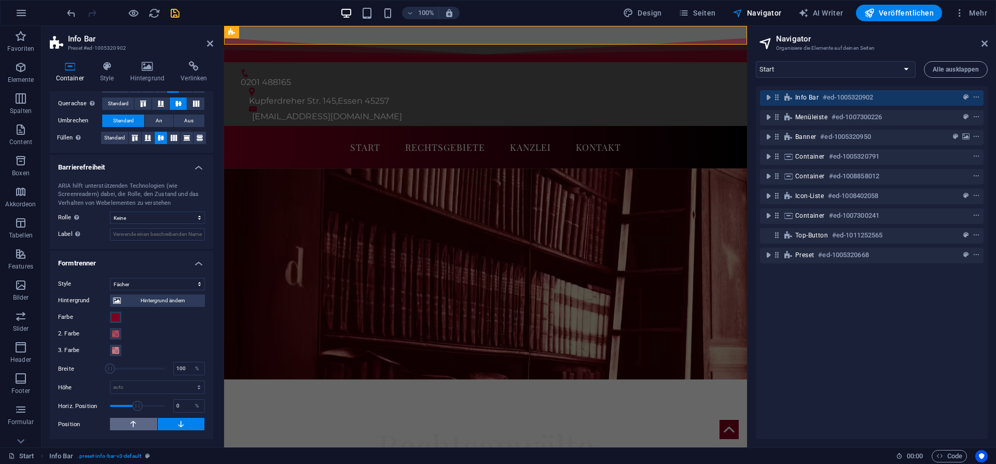
click at [141, 425] on button at bounding box center [133, 424] width 47 height 12
click at [185, 281] on select "Keine Dreieck Viereck Diagonal Polygon 1 Polygon 2 Zickzack Mehrere Zickzack We…" at bounding box center [157, 284] width 95 height 12
select select "none"
click at [110, 290] on select "Keine Dreieck Viereck Diagonal Polygon 1 Polygon 2 Zickzack Mehrere Zickzack We…" at bounding box center [157, 284] width 95 height 12
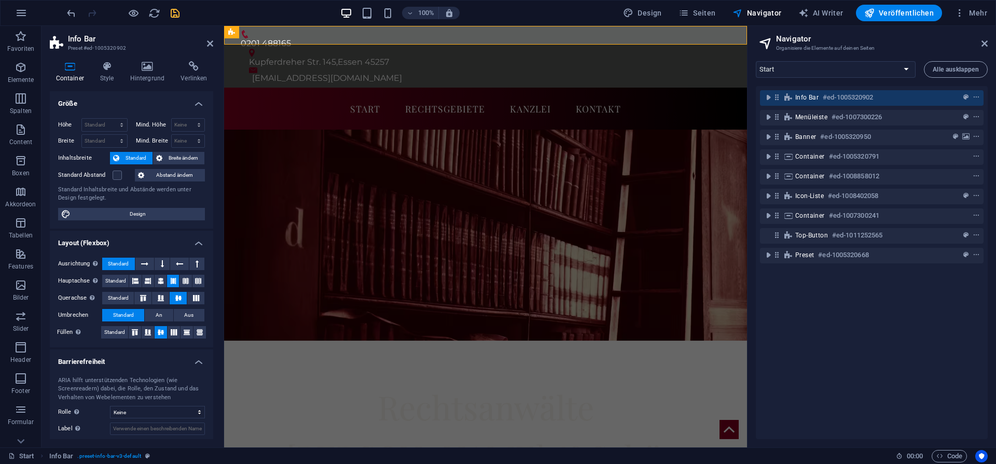
scroll to position [54, 0]
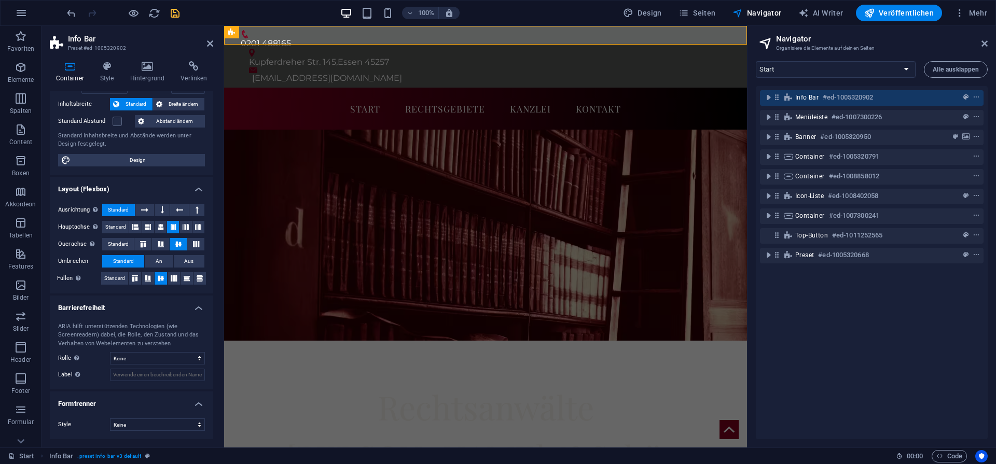
click at [195, 400] on h4 "Formtrenner" at bounding box center [131, 401] width 163 height 19
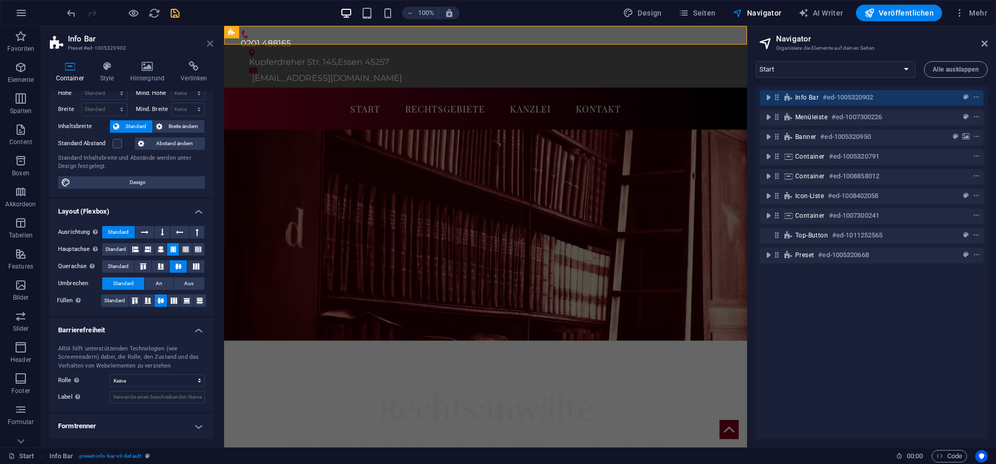
click at [211, 44] on icon at bounding box center [210, 43] width 6 height 8
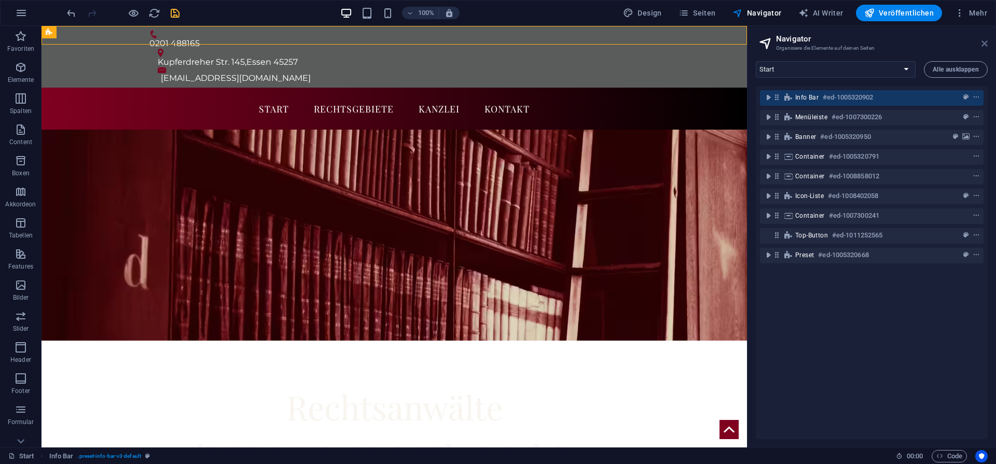
click at [987, 44] on icon at bounding box center [984, 43] width 6 height 8
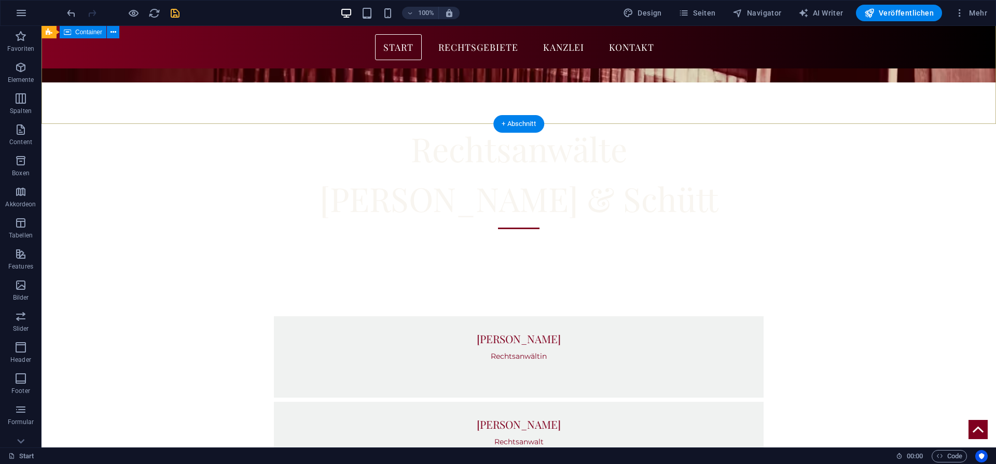
scroll to position [0, 0]
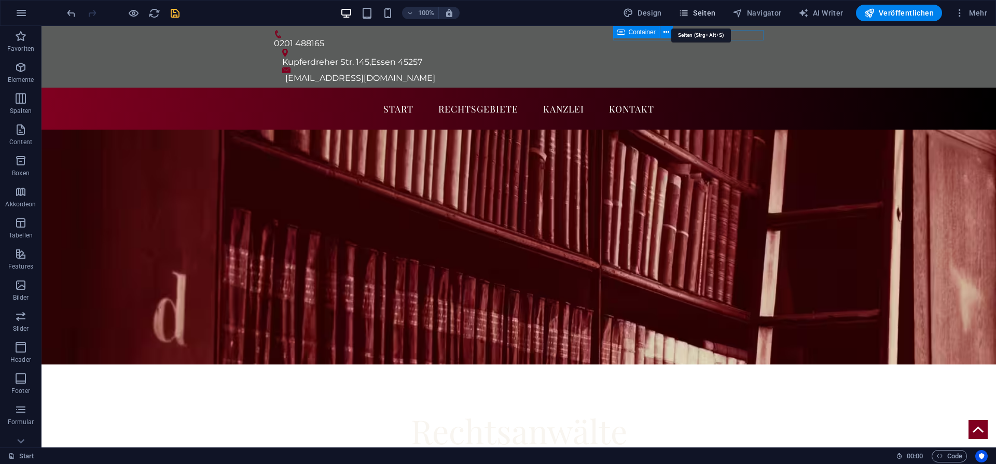
click at [713, 11] on span "Seiten" at bounding box center [696, 13] width 37 height 10
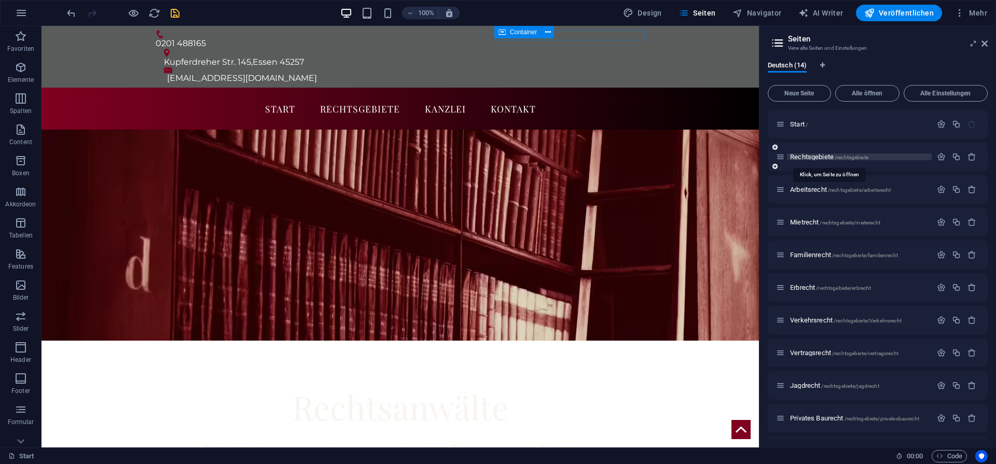
click at [807, 159] on span "Rechtsgebiete /rechtsgebiete" at bounding box center [829, 157] width 78 height 8
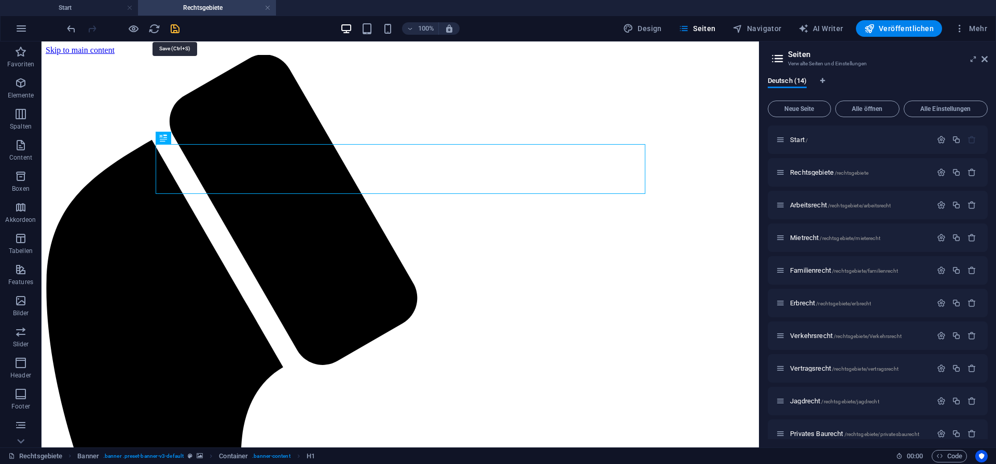
click at [176, 30] on icon "save" at bounding box center [175, 29] width 12 height 12
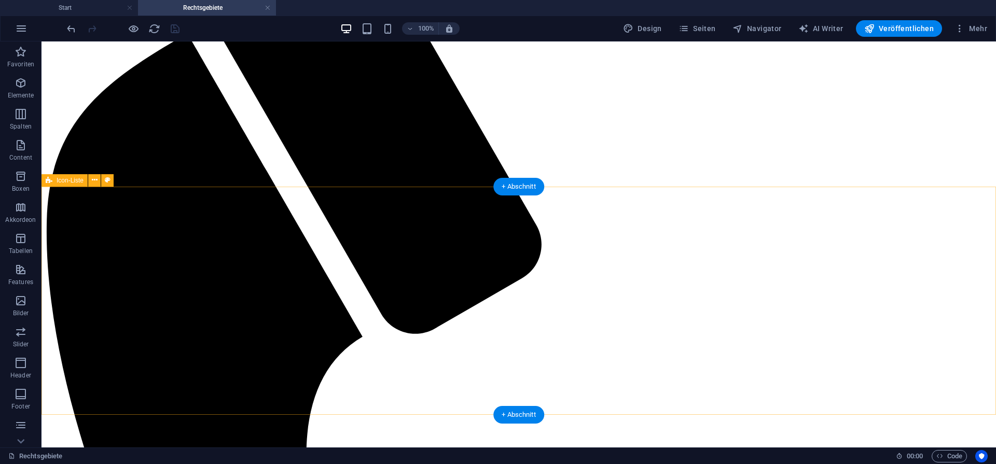
scroll to position [131, 0]
